Goal: Task Accomplishment & Management: Complete application form

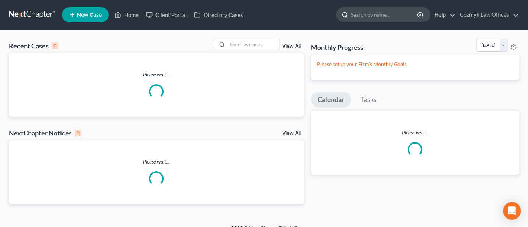
click at [382, 14] on input "search" at bounding box center [384, 15] width 67 height 14
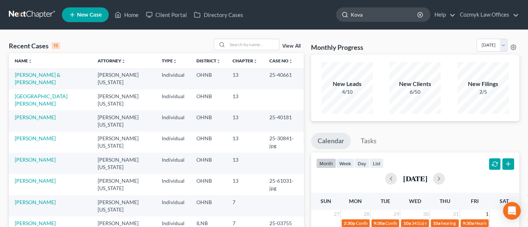
type input "[PERSON_NAME]"
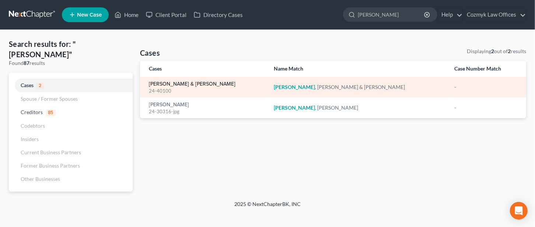
click at [172, 82] on link "[PERSON_NAME] & [PERSON_NAME]" at bounding box center [192, 83] width 87 height 5
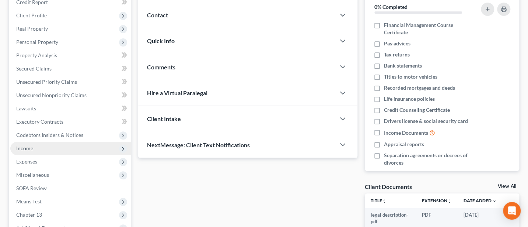
scroll to position [98, 0]
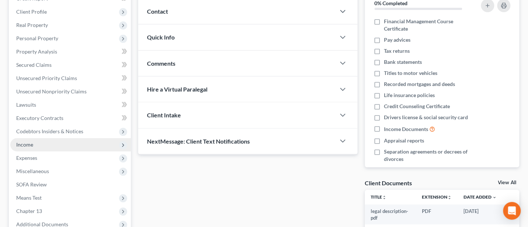
click at [15, 148] on span "Income" at bounding box center [70, 144] width 120 height 13
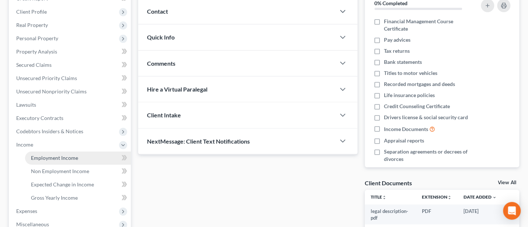
click at [62, 154] on span "Employment Income" at bounding box center [54, 157] width 47 height 6
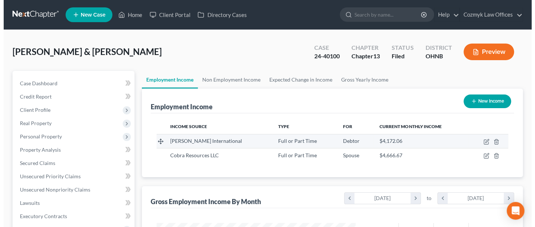
scroll to position [131, 213]
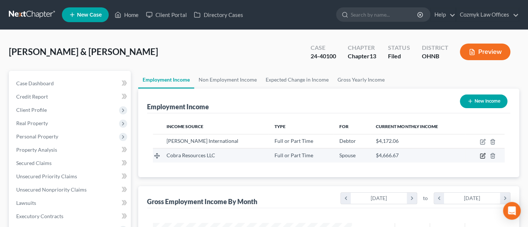
click at [483, 153] on icon "button" at bounding box center [483, 156] width 6 height 6
select select "0"
select select "36"
select select "2"
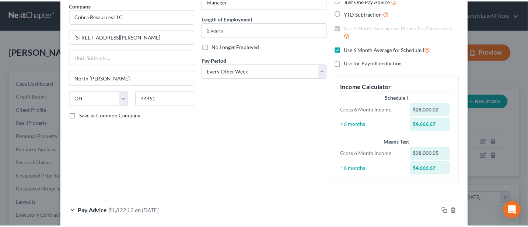
scroll to position [0, 0]
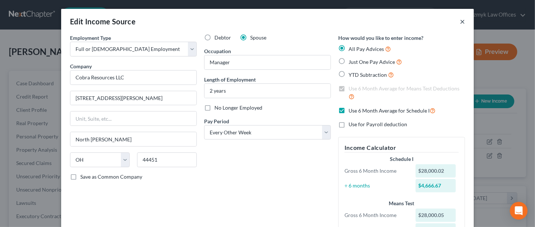
click at [460, 22] on button "×" at bounding box center [462, 21] width 5 height 9
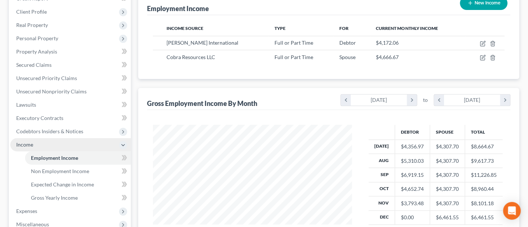
scroll to position [196, 0]
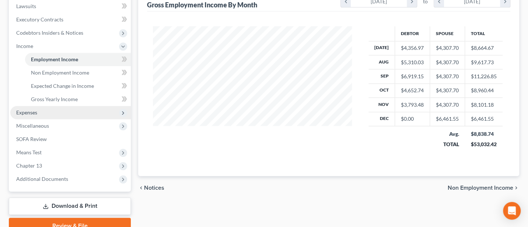
click at [29, 111] on span "Expenses" at bounding box center [26, 112] width 21 height 6
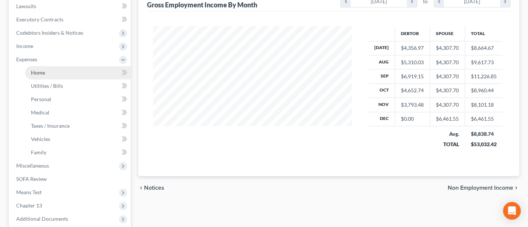
click at [42, 74] on span "Home" at bounding box center [38, 72] width 14 height 6
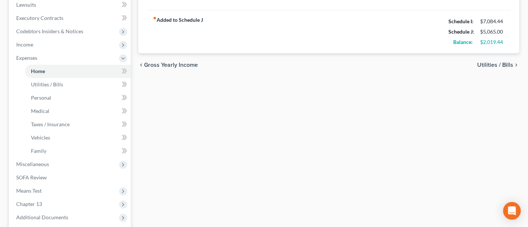
scroll to position [270, 0]
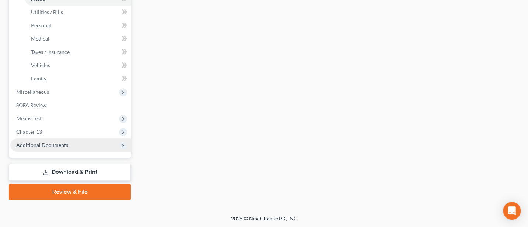
click at [44, 146] on span "Additional Documents" at bounding box center [42, 144] width 52 height 6
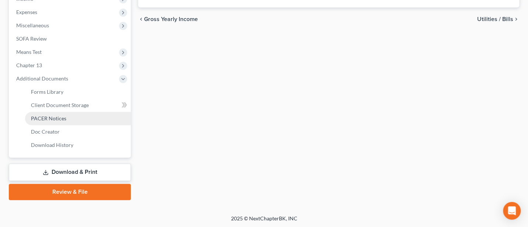
click at [47, 116] on span "PACER Notices" at bounding box center [48, 118] width 35 height 6
